Goal: Information Seeking & Learning: Find specific fact

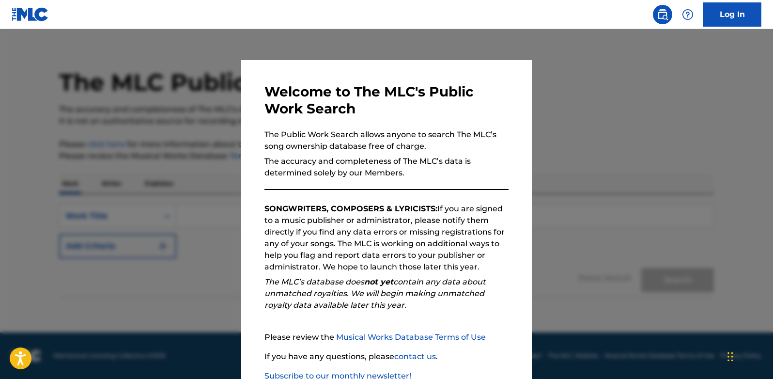
scroll to position [64, 0]
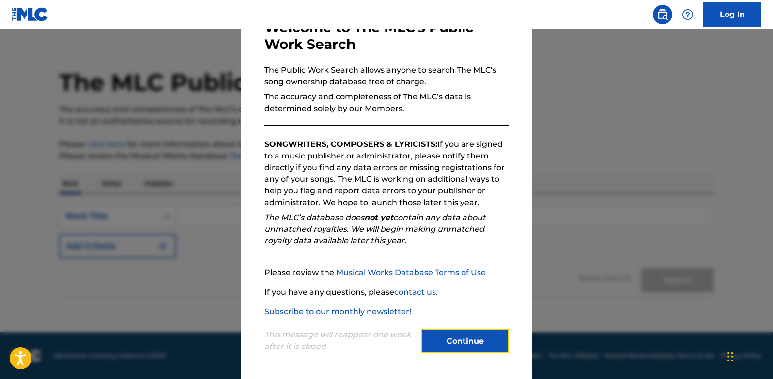
click at [450, 342] on button "Continue" at bounding box center [464, 341] width 87 height 24
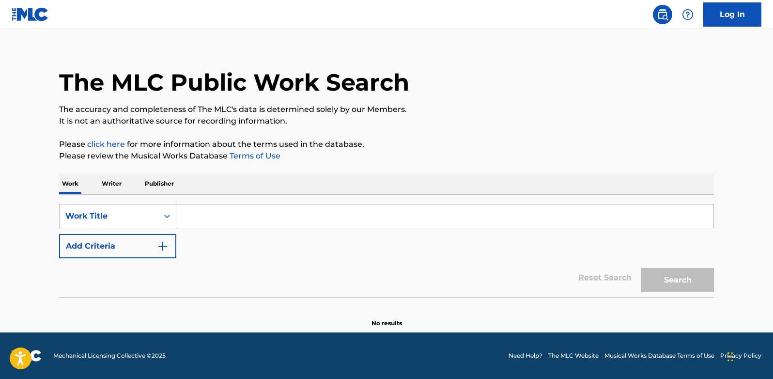
click at [229, 217] on input "Search Form" at bounding box center [444, 215] width 537 height 23
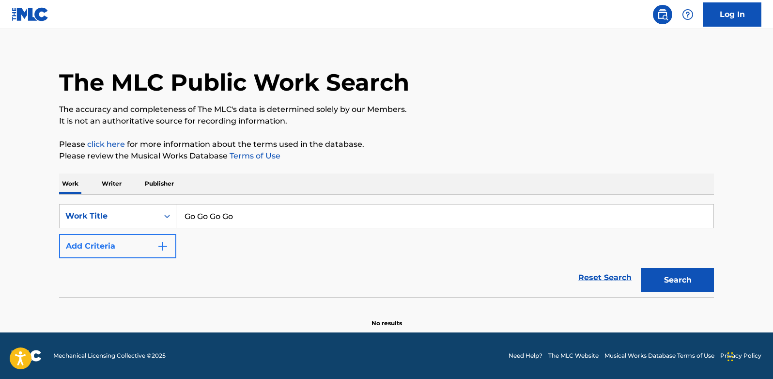
type input "Go Go Go Go"
click at [141, 242] on button "Add Criteria" at bounding box center [117, 246] width 117 height 24
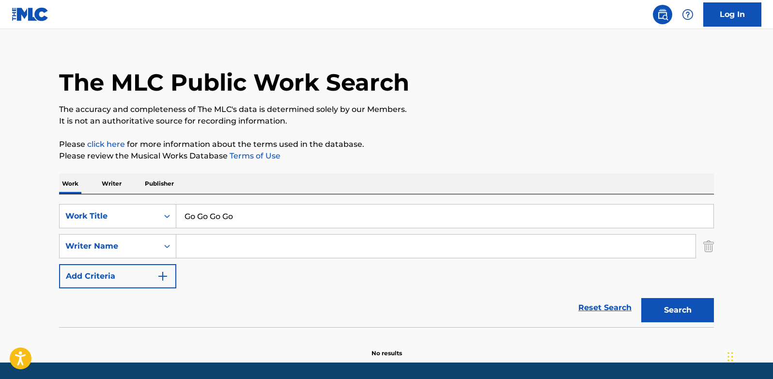
click at [203, 247] on input "Search Form" at bounding box center [435, 245] width 519 height 23
click at [666, 314] on button "Search" at bounding box center [677, 310] width 73 height 24
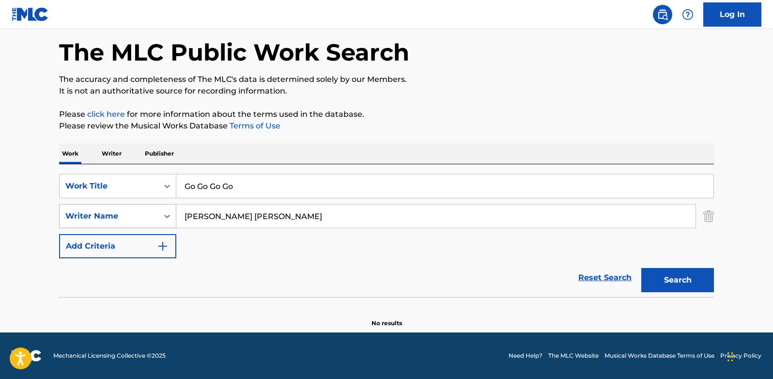
drag, startPoint x: 210, startPoint y: 215, endPoint x: 143, endPoint y: 214, distance: 66.8
click at [143, 214] on div "SearchWithCriteriaab0d99e0-dbb9-420b-8953-feab67d899e2 Writer Name [PERSON_NAME…" at bounding box center [386, 216] width 655 height 24
type input "[PERSON_NAME]"
click at [663, 283] on button "Search" at bounding box center [677, 280] width 73 height 24
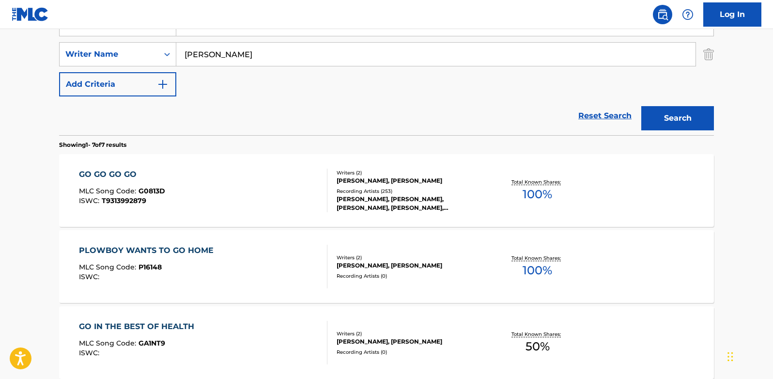
scroll to position [210, 0]
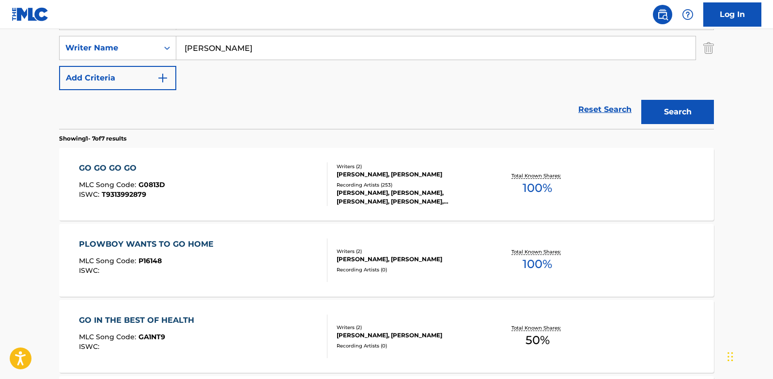
click at [470, 177] on div "[PERSON_NAME], [PERSON_NAME]" at bounding box center [409, 174] width 146 height 9
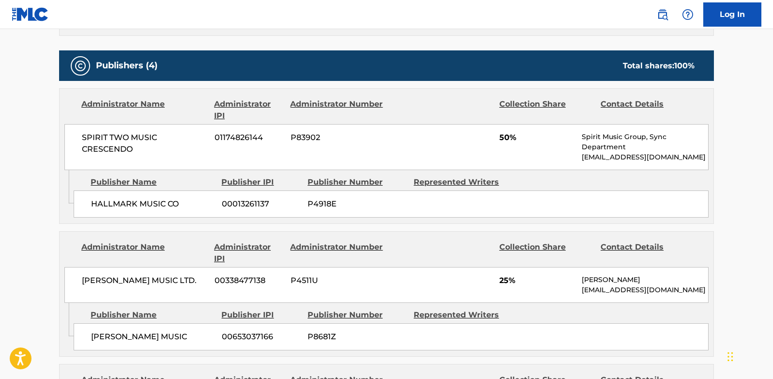
scroll to position [447, 0]
